Goal: Communication & Community: Answer question/provide support

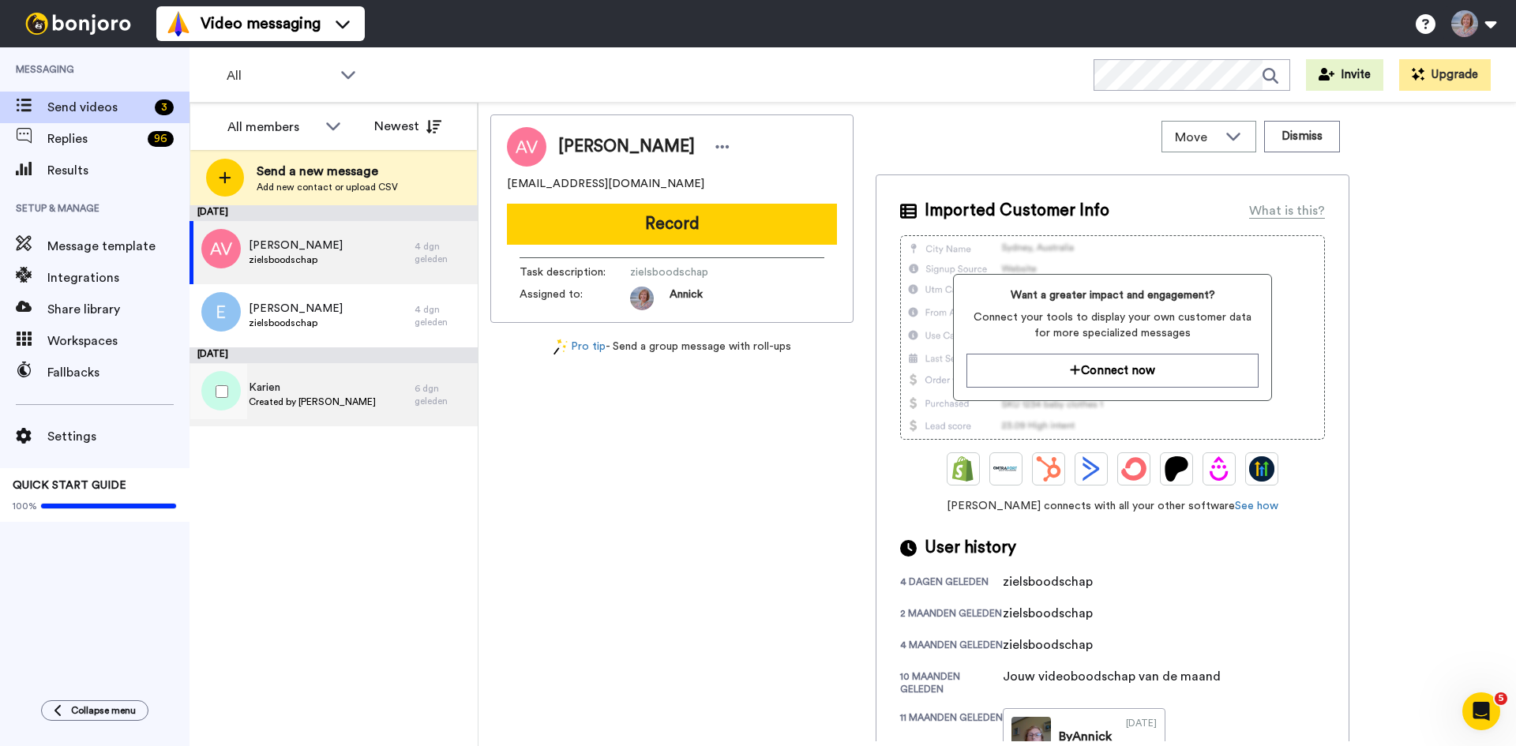
click at [301, 401] on span "Created by [PERSON_NAME]" at bounding box center [312, 402] width 127 height 13
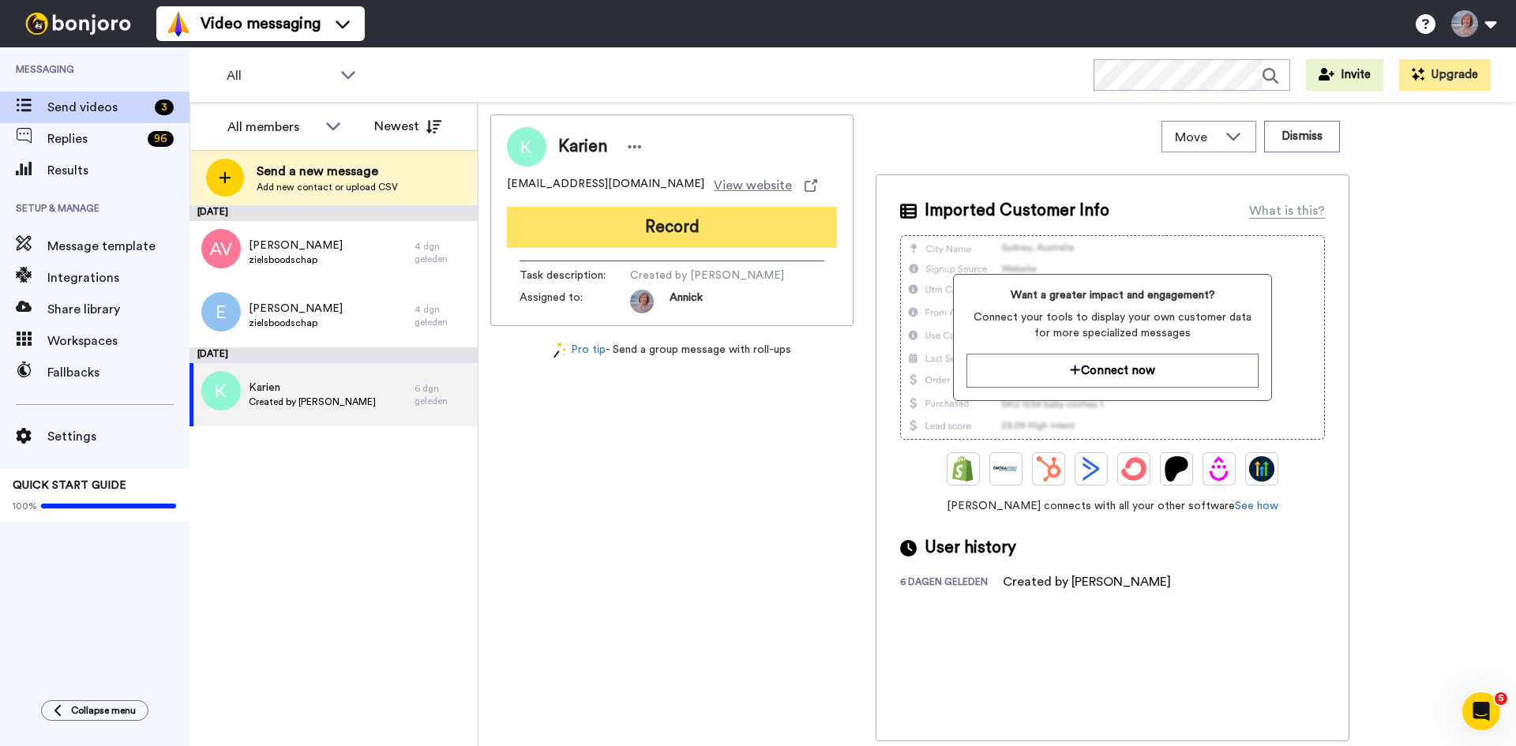
click at [678, 224] on button "Record" at bounding box center [672, 227] width 330 height 41
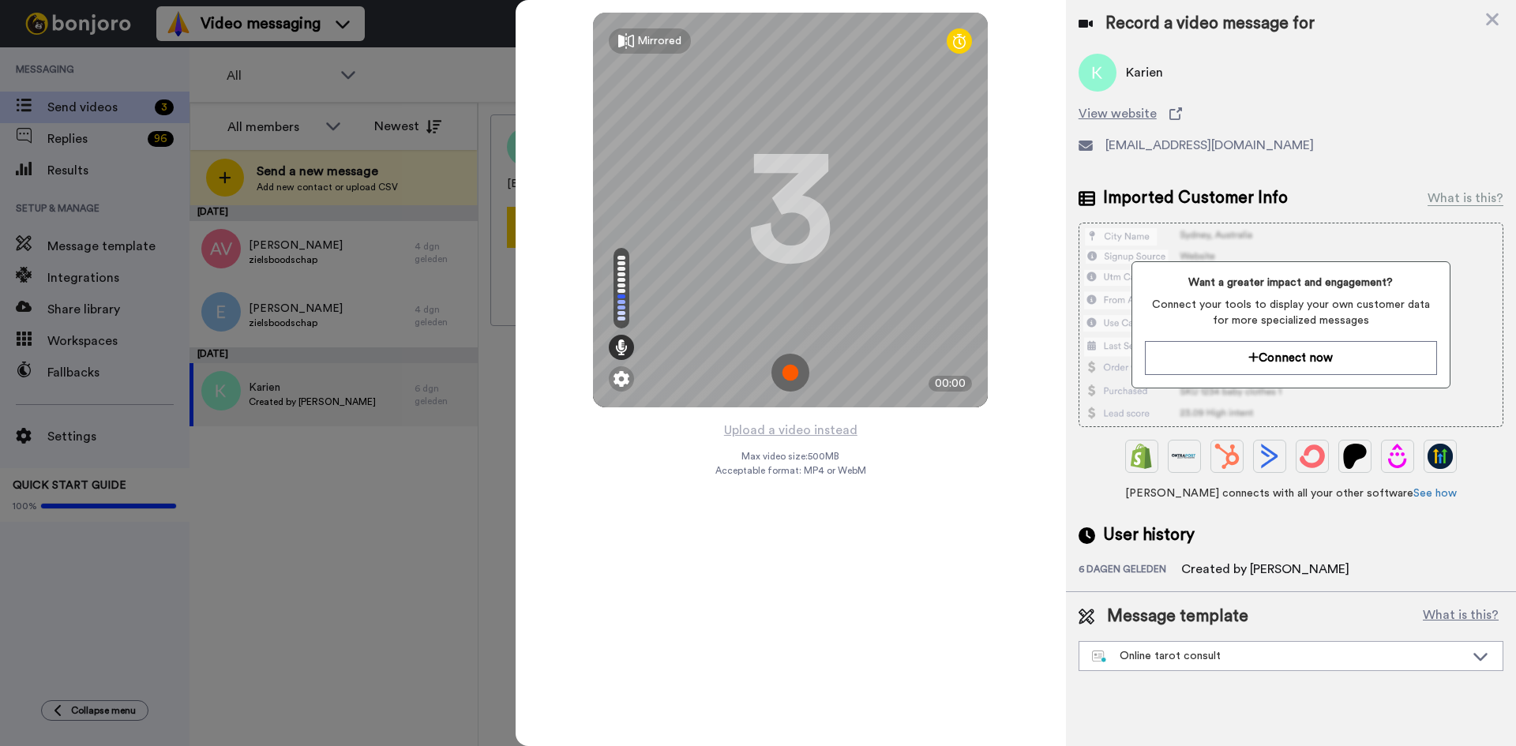
click at [776, 383] on img at bounding box center [790, 373] width 38 height 38
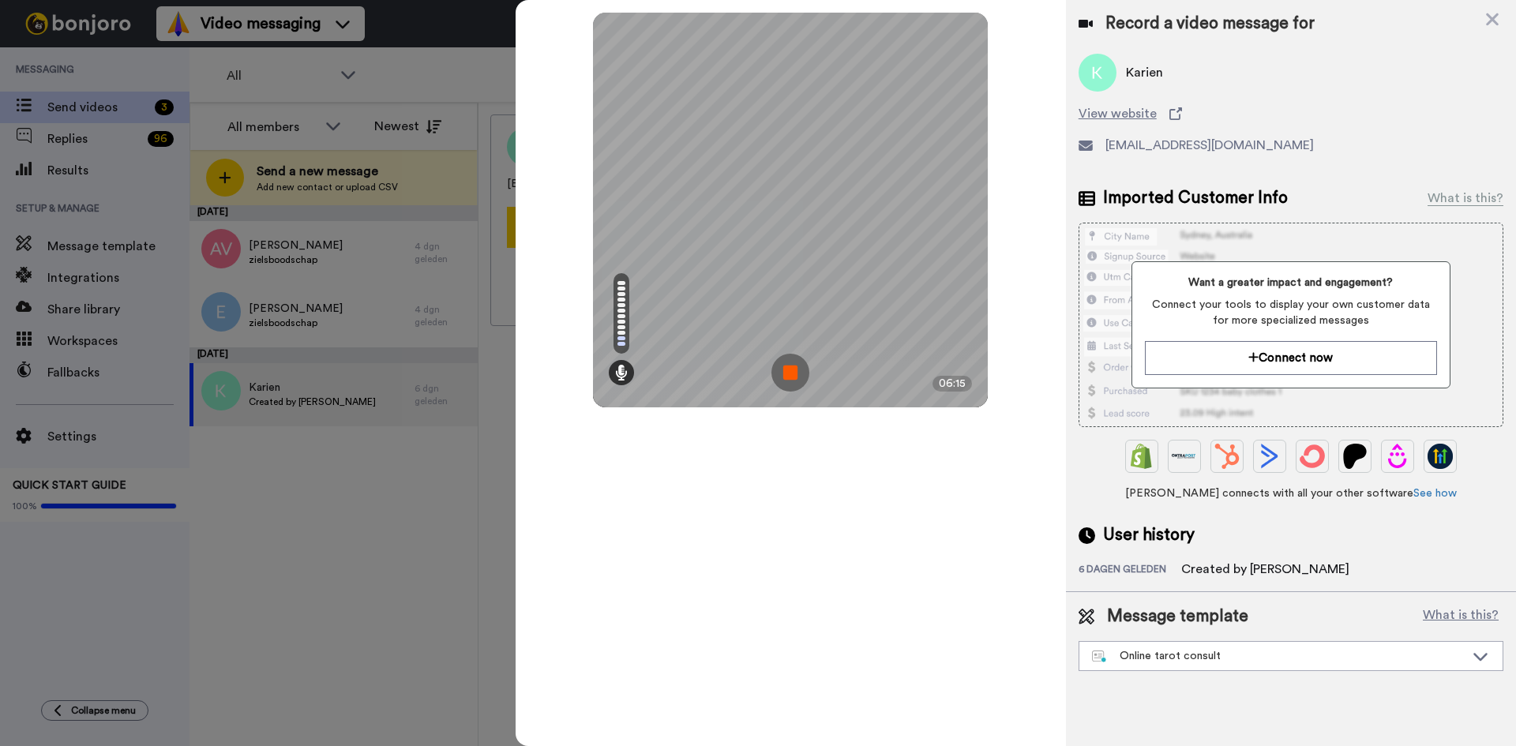
click at [790, 365] on img at bounding box center [790, 373] width 38 height 38
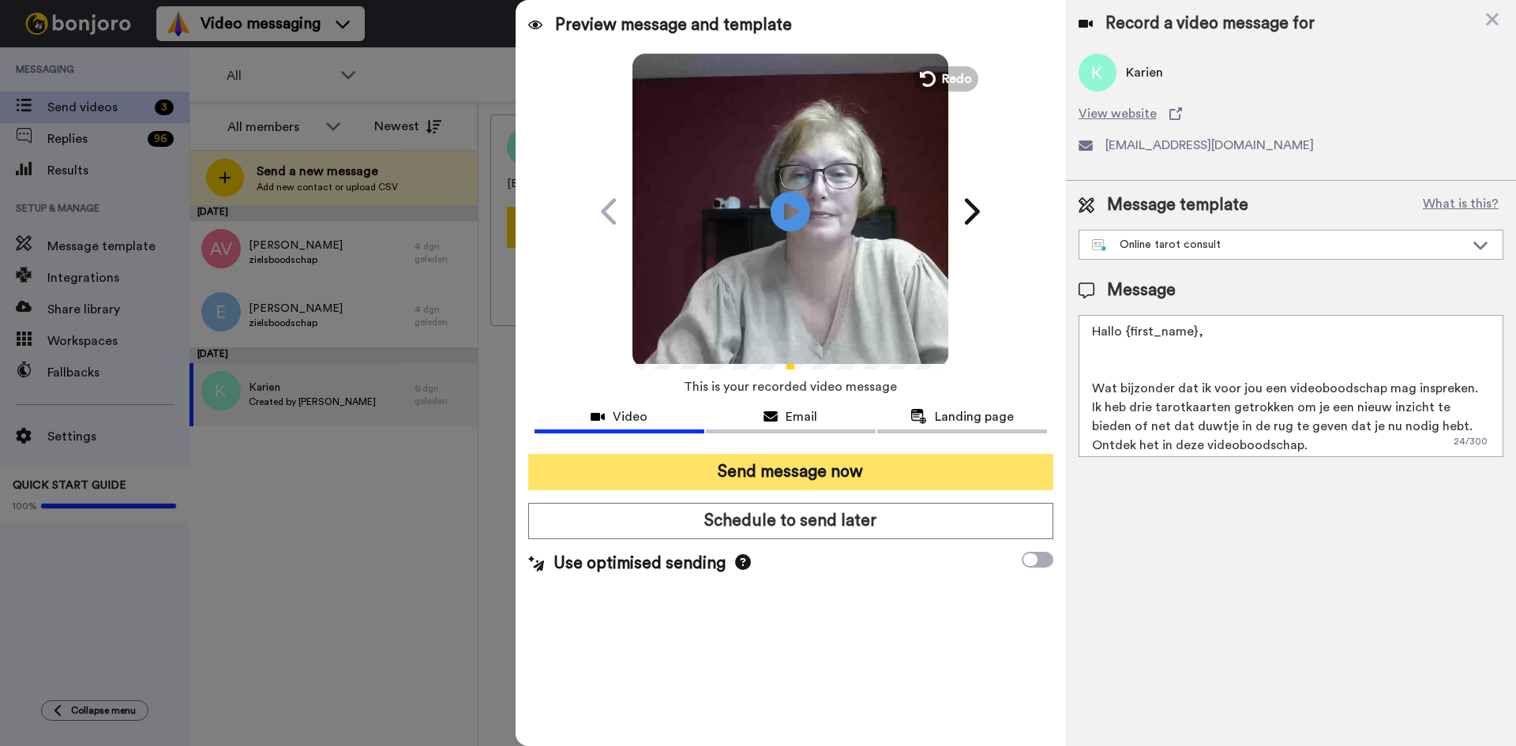
click at [769, 468] on button "Send message now" at bounding box center [790, 472] width 525 height 36
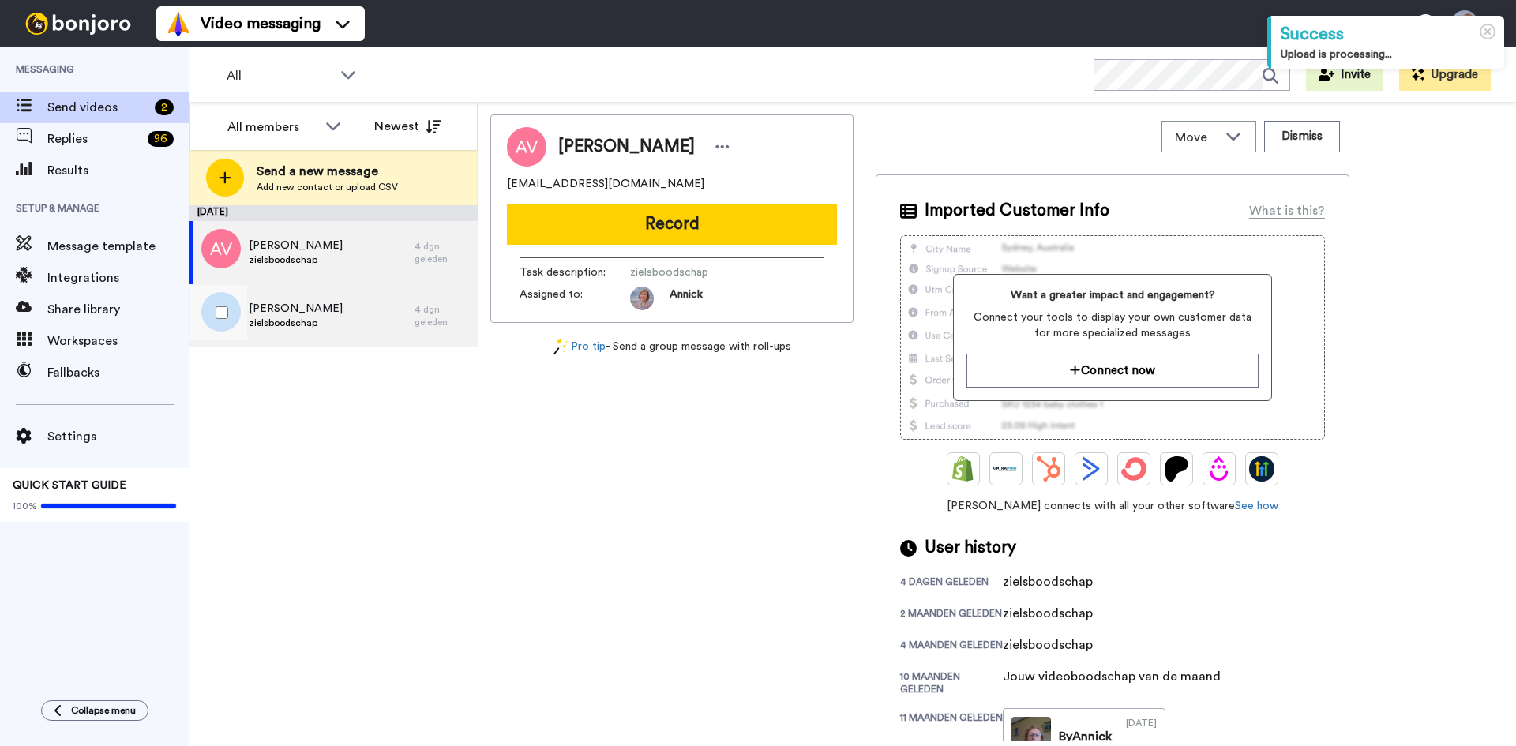
click at [296, 321] on span "zielsboodschap" at bounding box center [296, 323] width 94 height 13
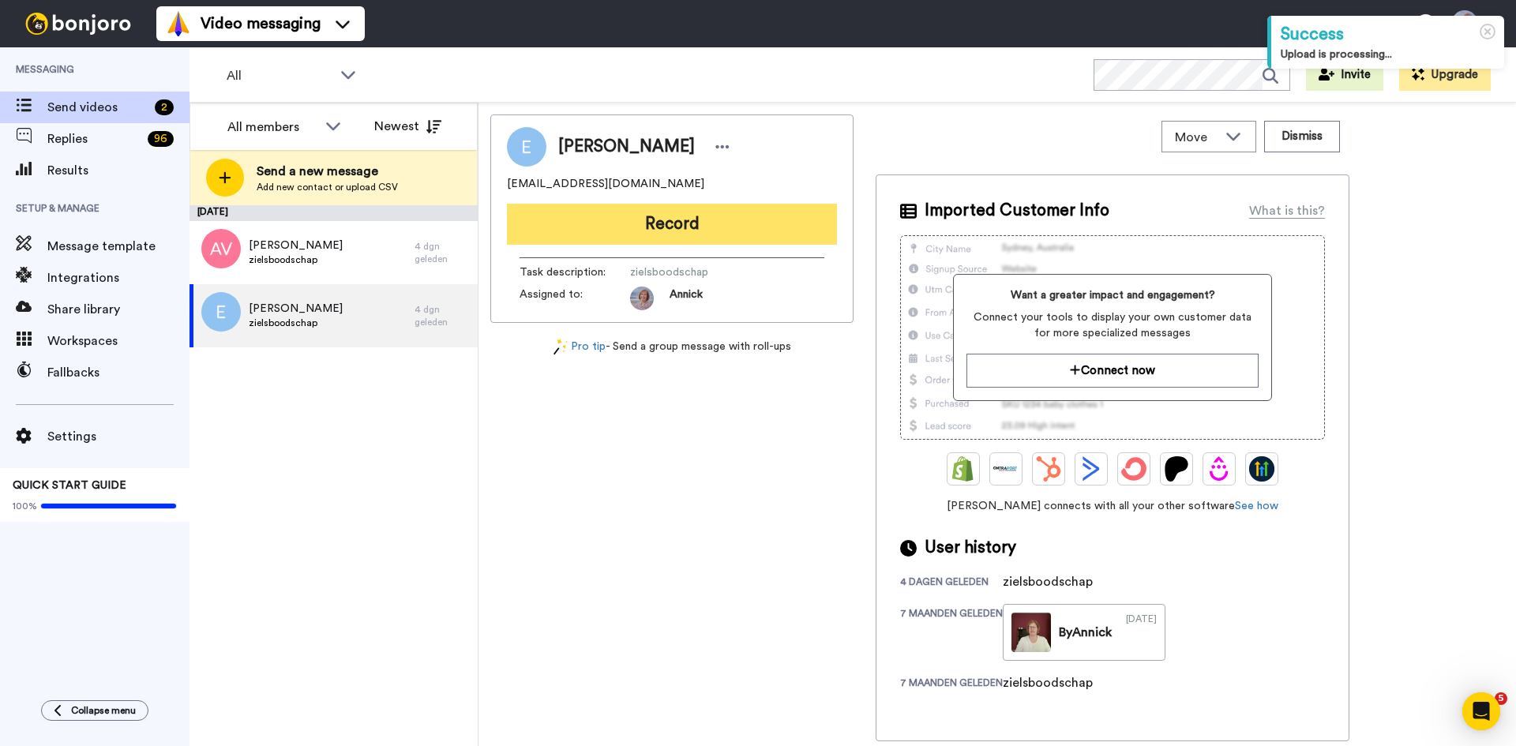
click at [616, 224] on button "Record" at bounding box center [672, 224] width 330 height 41
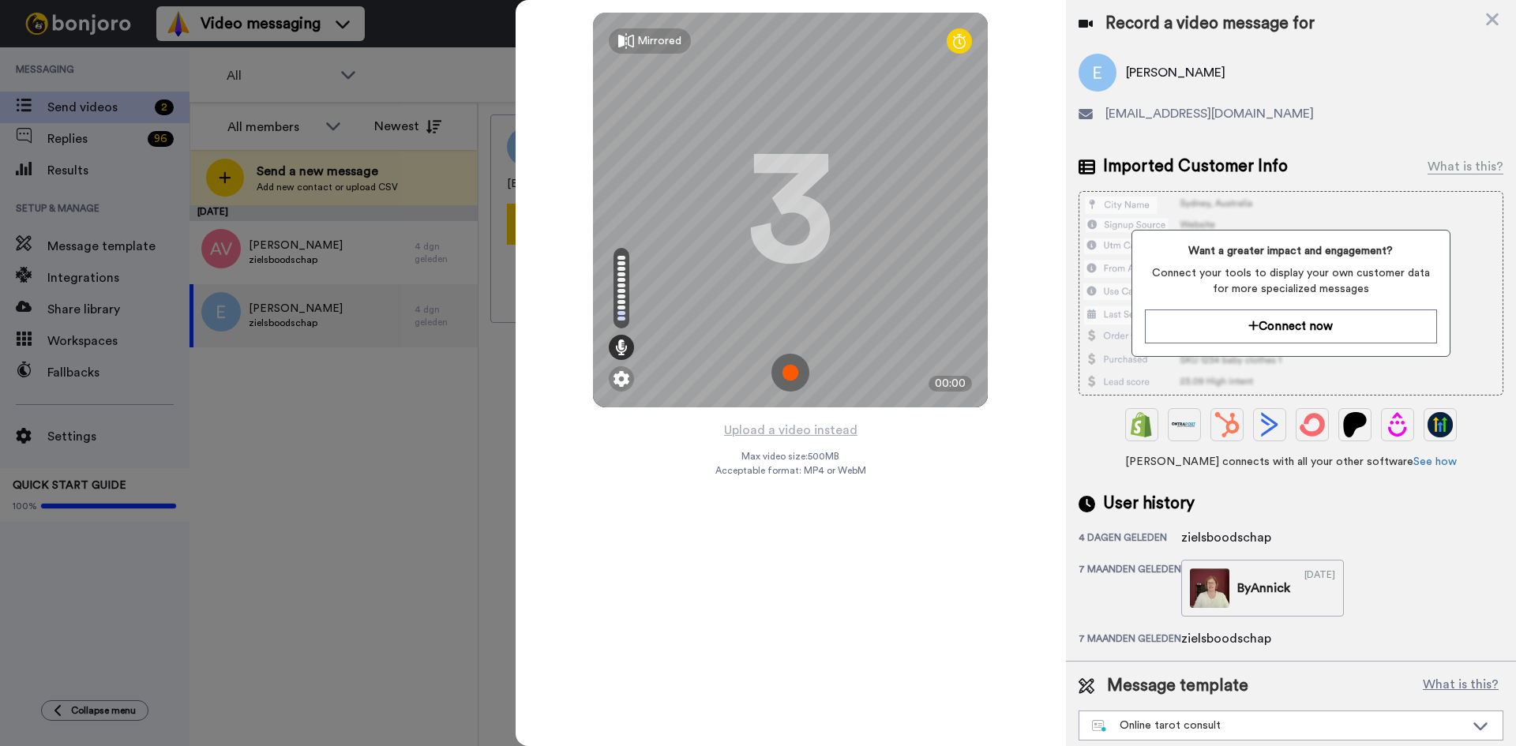
click at [789, 381] on img at bounding box center [790, 373] width 38 height 38
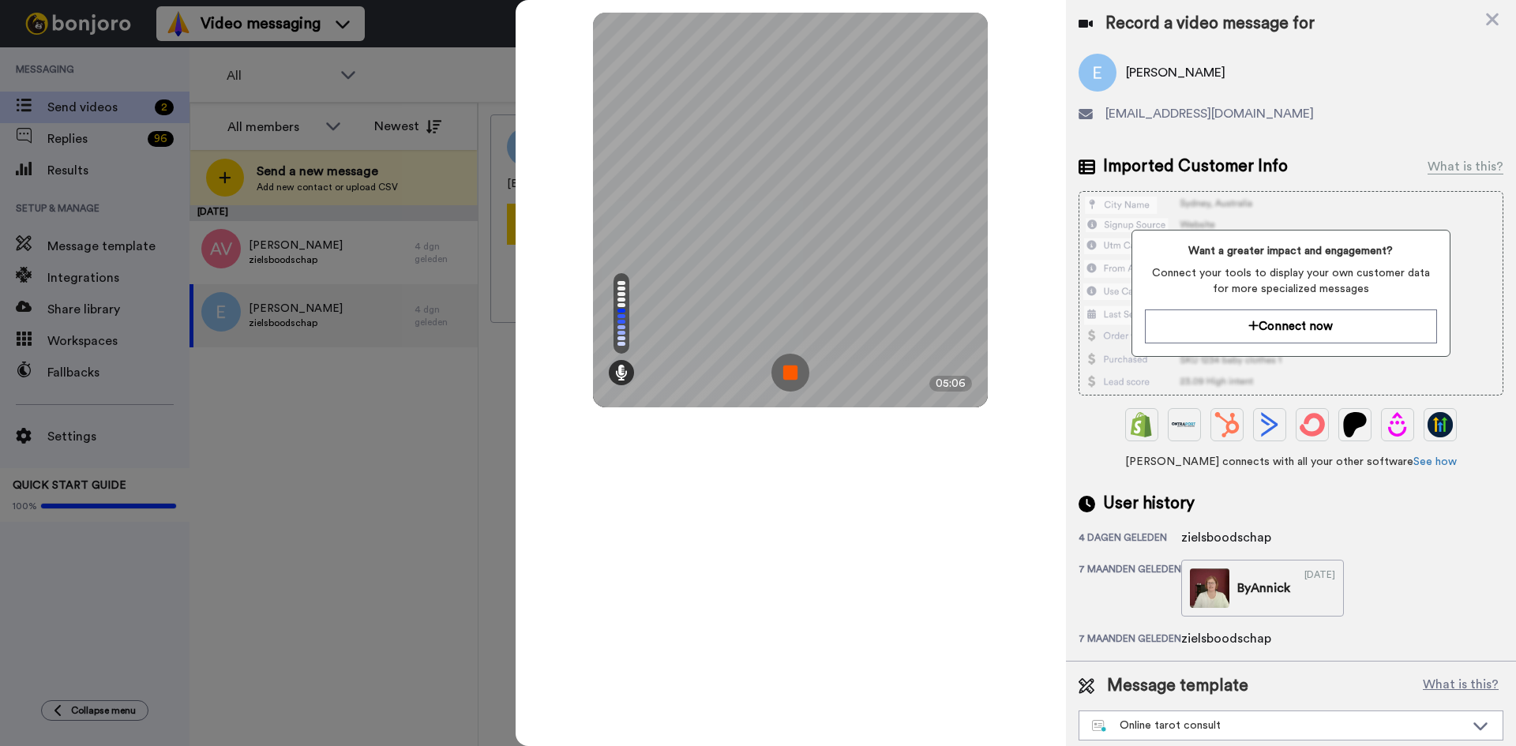
click at [795, 370] on img at bounding box center [790, 373] width 38 height 38
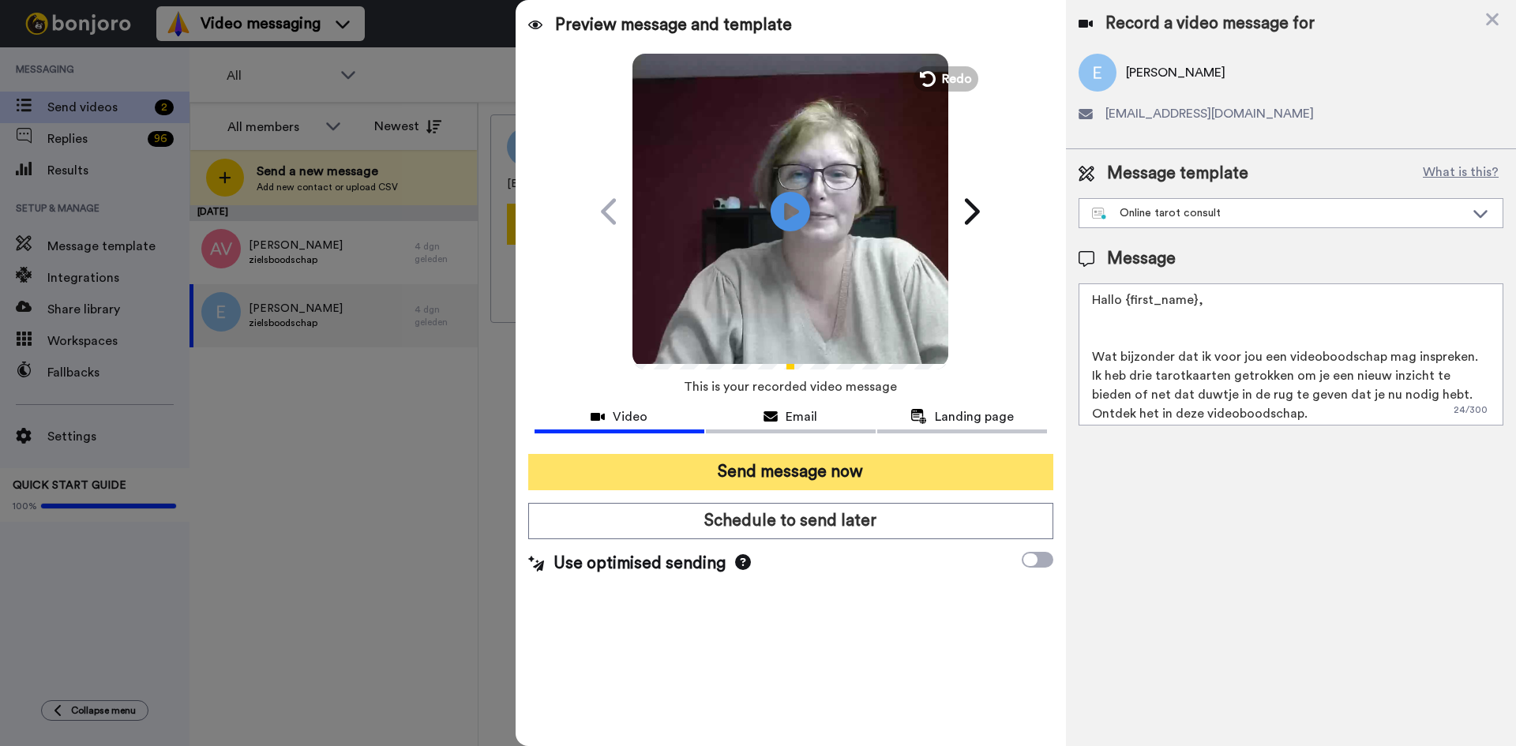
click at [759, 467] on button "Send message now" at bounding box center [790, 472] width 525 height 36
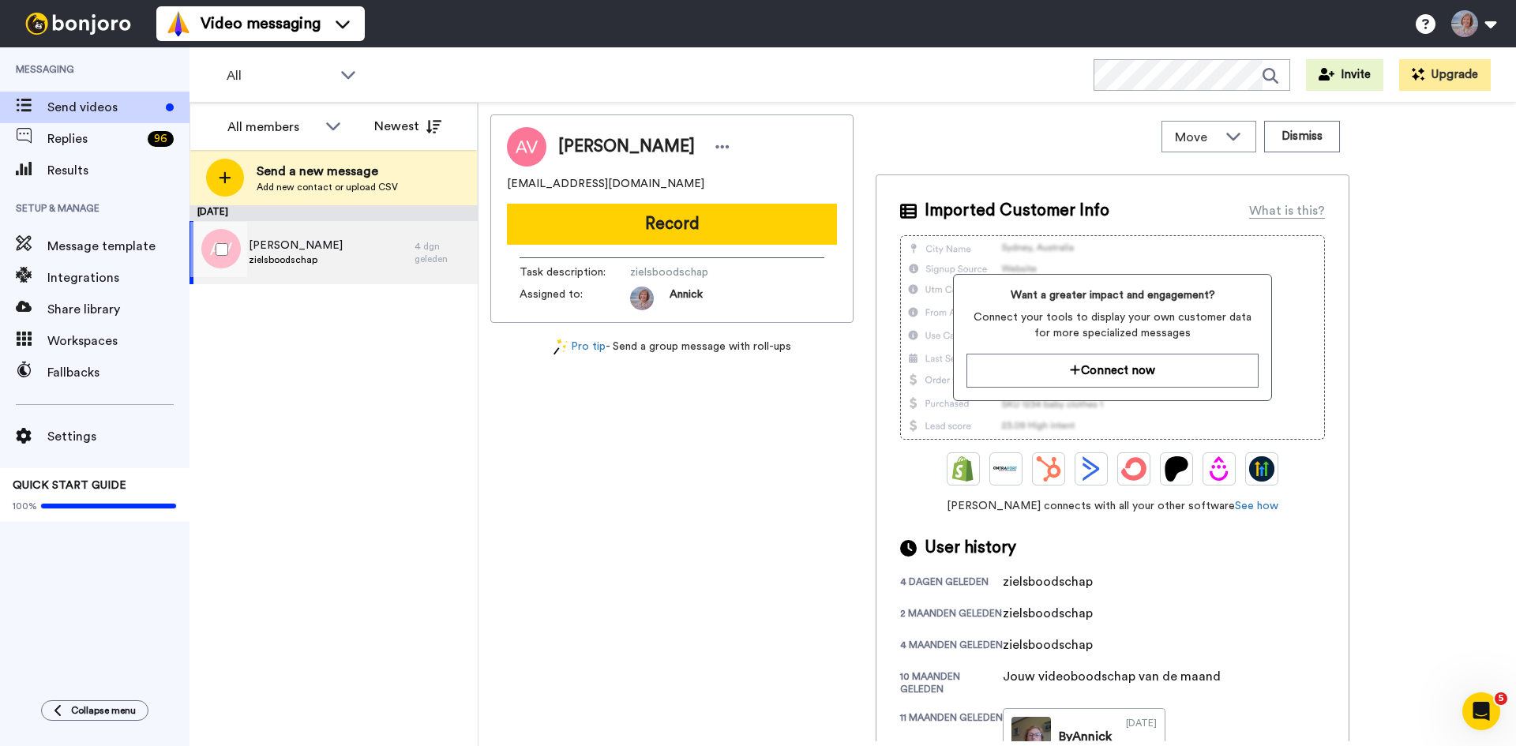
click at [463, 249] on div "4 dgn geleden" at bounding box center [441, 252] width 55 height 25
